Goal: Task Accomplishment & Management: Use online tool/utility

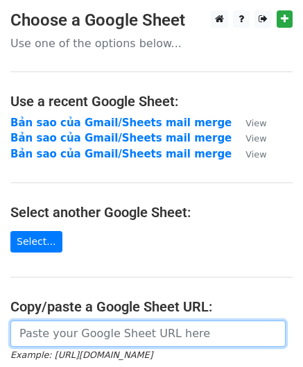
click at [82, 340] on input "url" at bounding box center [147, 333] width 275 height 26
paste input "[URL][DOMAIN_NAME]"
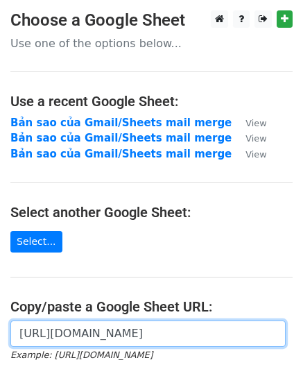
scroll to position [0, 304]
type input "[URL][DOMAIN_NAME]"
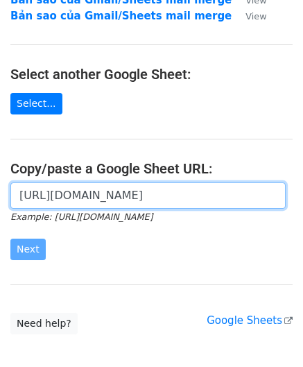
scroll to position [208, 0]
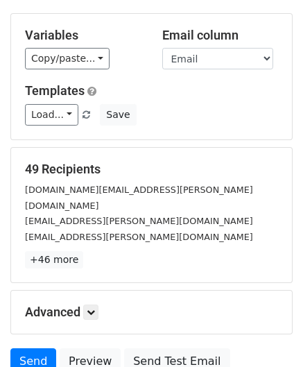
scroll to position [169, 0]
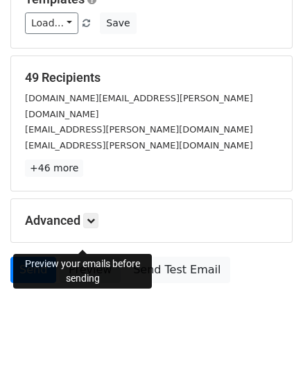
click at [80, 256] on link "Preview" at bounding box center [90, 269] width 61 height 26
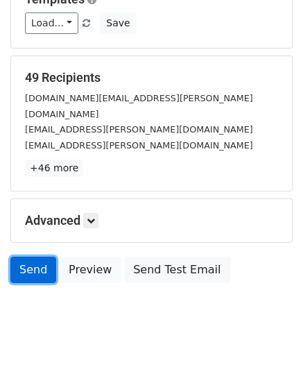
click at [29, 256] on link "Send" at bounding box center [33, 269] width 46 height 26
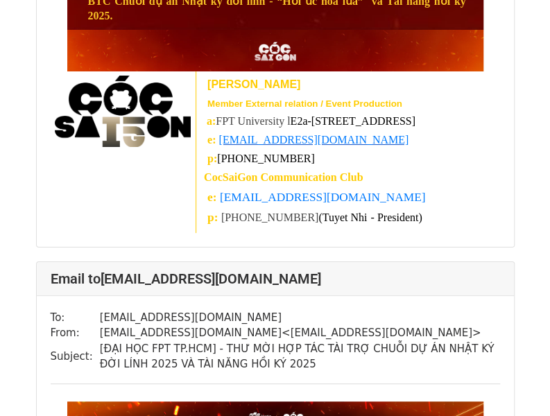
scroll to position [1594, 0]
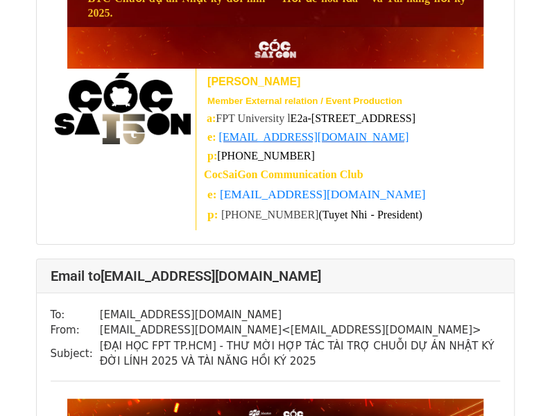
drag, startPoint x: 541, startPoint y: 296, endPoint x: 548, endPoint y: 303, distance: 9.8
